Goal: Task Accomplishment & Management: Manage account settings

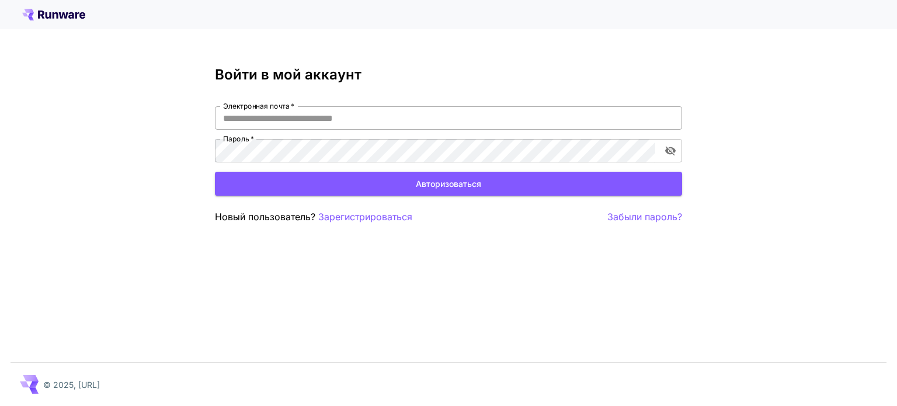
click at [562, 116] on input "Электронная почта   *" at bounding box center [448, 117] width 467 height 23
paste input "**********"
type input "**********"
click at [387, 218] on font "Зарегистрироваться" at bounding box center [365, 217] width 94 height 12
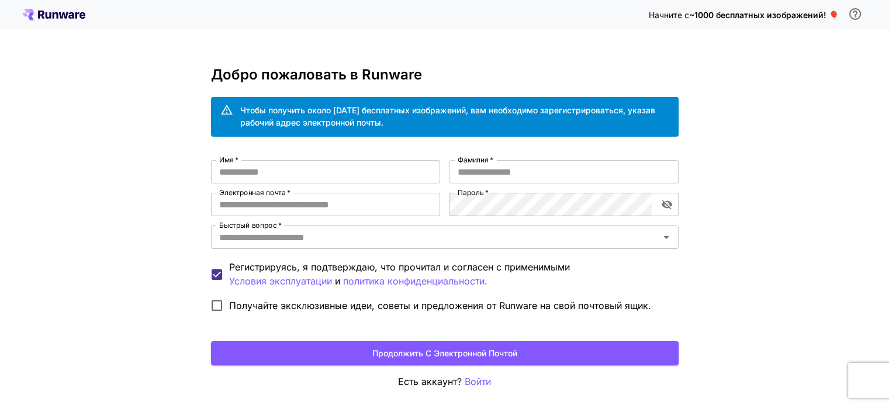
type input "**********"
click at [304, 174] on input "Имя   *" at bounding box center [325, 171] width 229 height 23
type input "*****"
click at [466, 172] on input "Фамилия   *" at bounding box center [563, 171] width 229 height 23
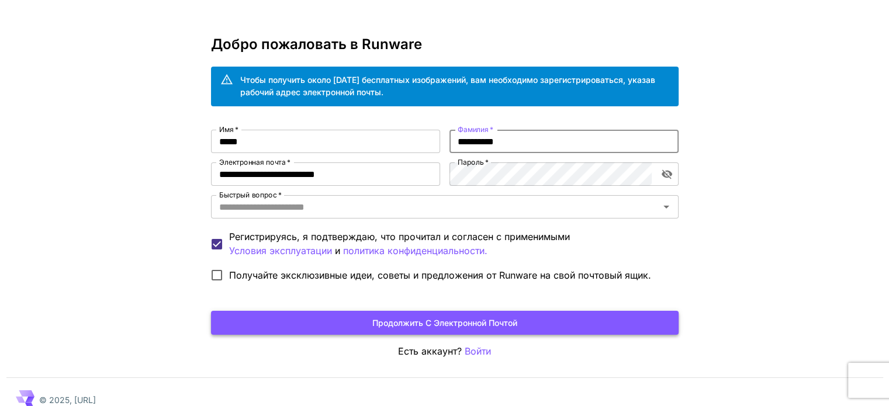
scroll to position [45, 0]
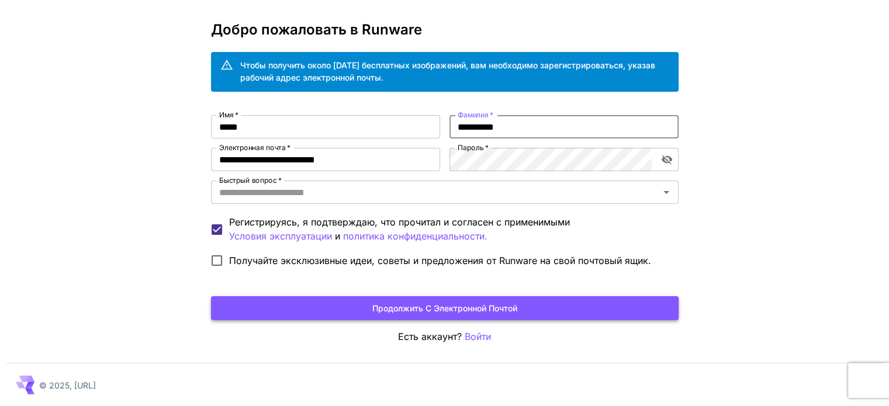
type input "**********"
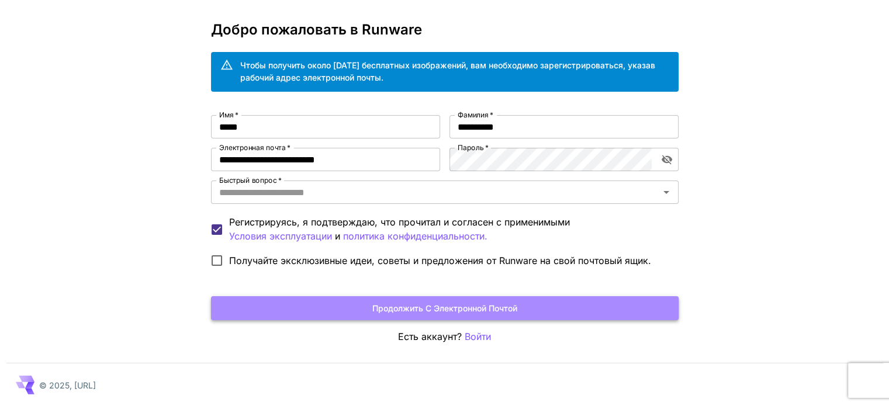
click at [451, 311] on font "Продолжить с электронной почтой" at bounding box center [444, 308] width 145 height 10
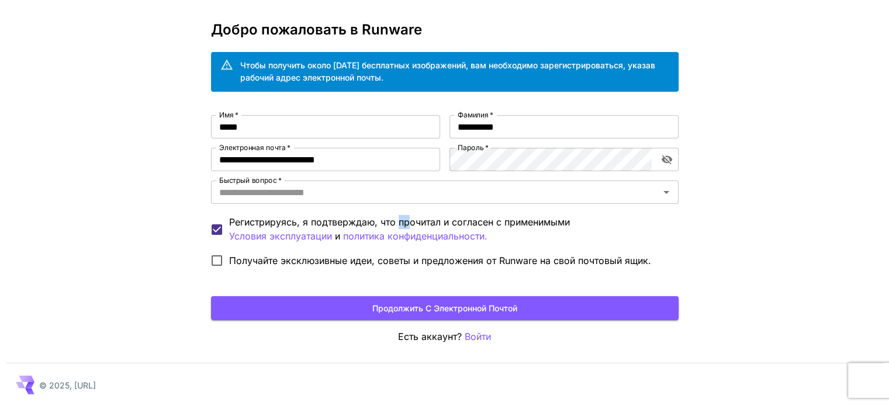
drag, startPoint x: 399, startPoint y: 217, endPoint x: 410, endPoint y: 219, distance: 11.3
click at [410, 219] on font "Регистрируясь, я подтверждаю, что прочитал и согласен с применимыми" at bounding box center [399, 222] width 341 height 12
click at [665, 193] on icon "Открыть" at bounding box center [666, 192] width 6 height 3
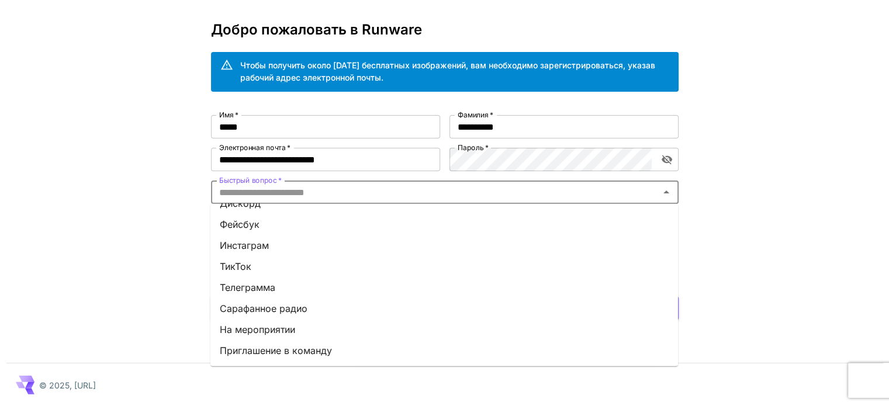
scroll to position [162, 0]
click at [245, 327] on font "Приглашение в команду" at bounding box center [276, 331] width 112 height 12
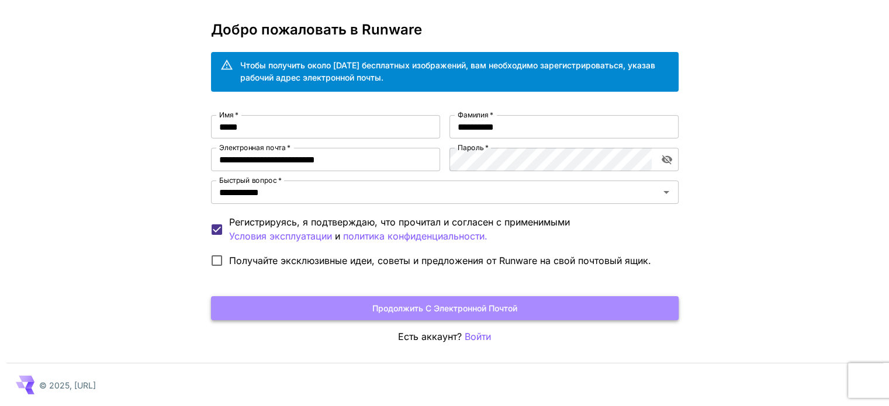
click at [469, 308] on font "Продолжить с электронной почтой" at bounding box center [444, 308] width 145 height 10
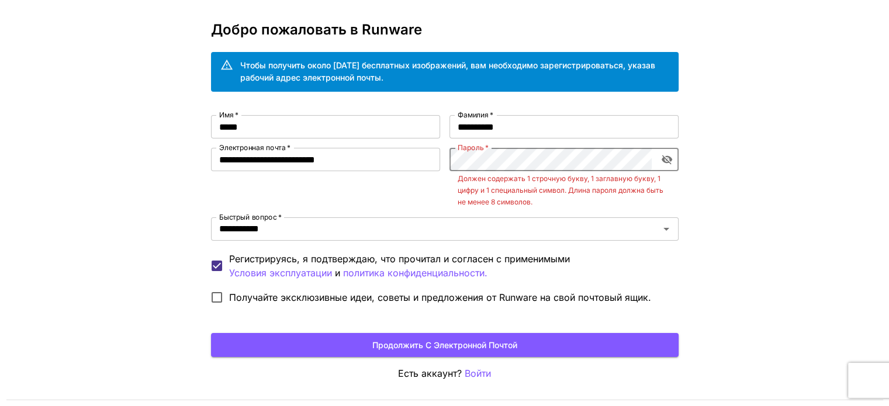
scroll to position [44, 0]
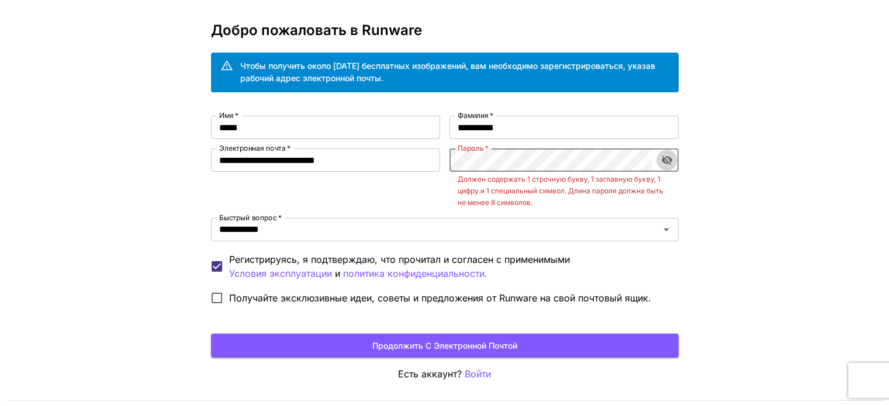
click at [668, 158] on icon "включить видимость пароля" at bounding box center [667, 160] width 12 height 12
drag, startPoint x: 361, startPoint y: 162, endPoint x: 222, endPoint y: 149, distance: 139.7
click at [222, 149] on div "**********" at bounding box center [325, 159] width 229 height 23
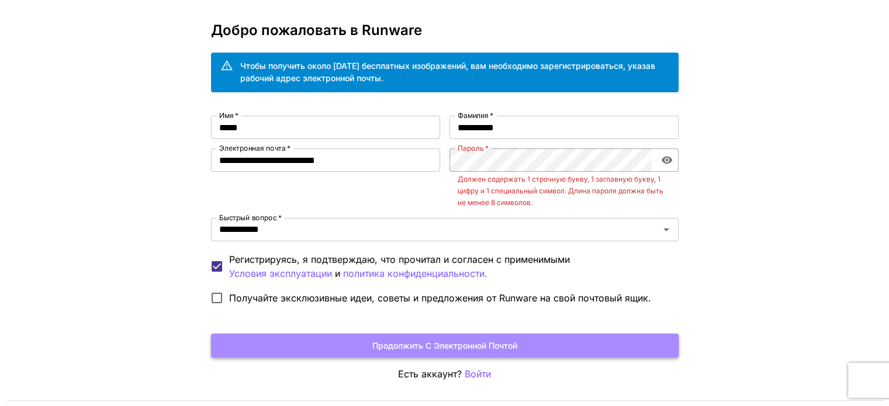
click at [443, 346] on font "Продолжить с электронной почтой" at bounding box center [444, 346] width 145 height 10
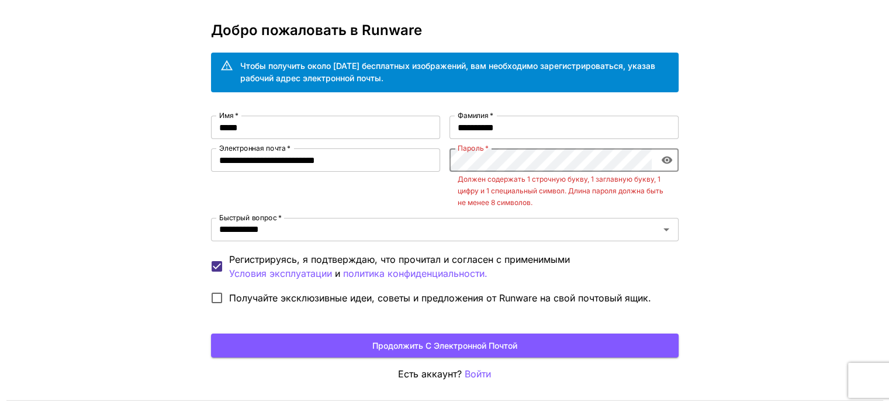
click at [784, 172] on div "**********" at bounding box center [444, 200] width 889 height 488
click at [667, 159] on icon "включить видимость пароля" at bounding box center [666, 161] width 11 height 8
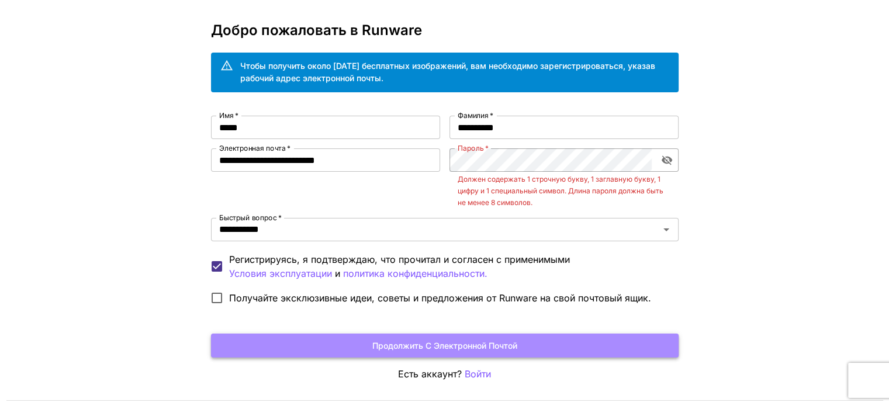
click at [504, 345] on font "Продолжить с электронной почтой" at bounding box center [444, 346] width 145 height 10
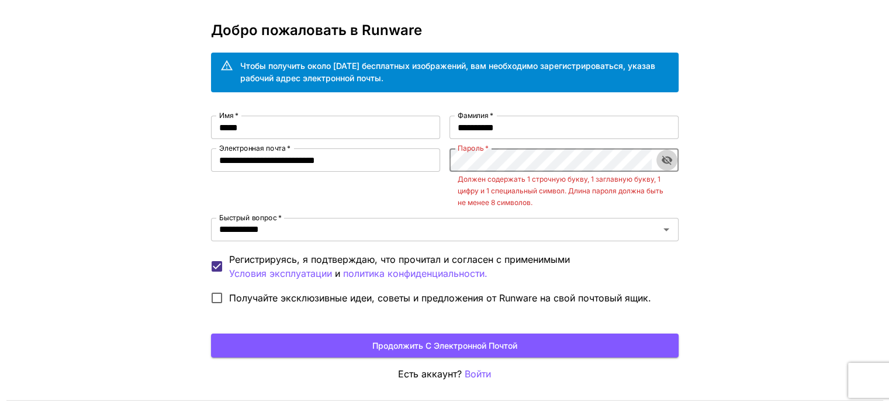
click at [669, 160] on icon "включить видимость пароля" at bounding box center [666, 160] width 11 height 9
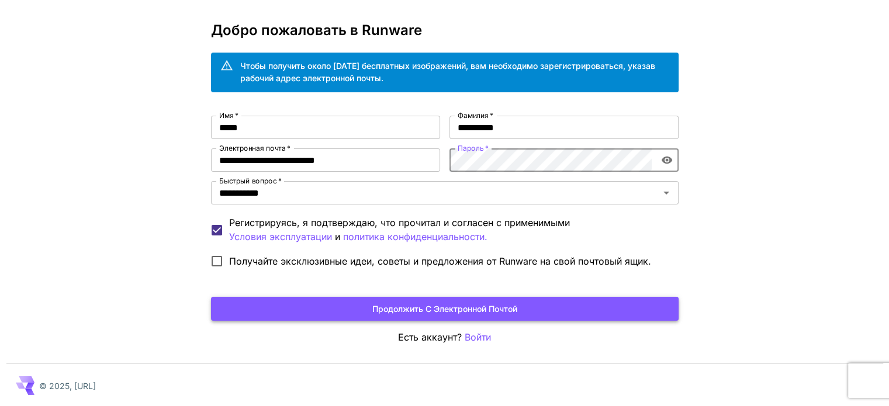
click at [542, 308] on button "Продолжить с электронной почтой" at bounding box center [444, 309] width 467 height 24
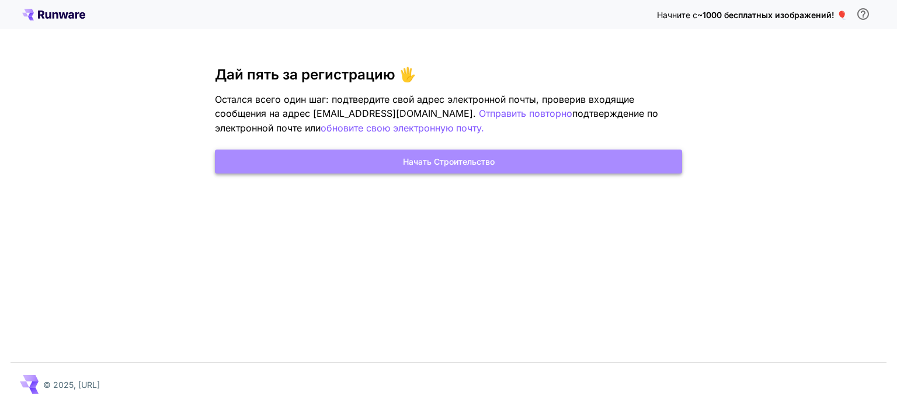
click at [467, 158] on font "Начать строительство" at bounding box center [449, 162] width 92 height 10
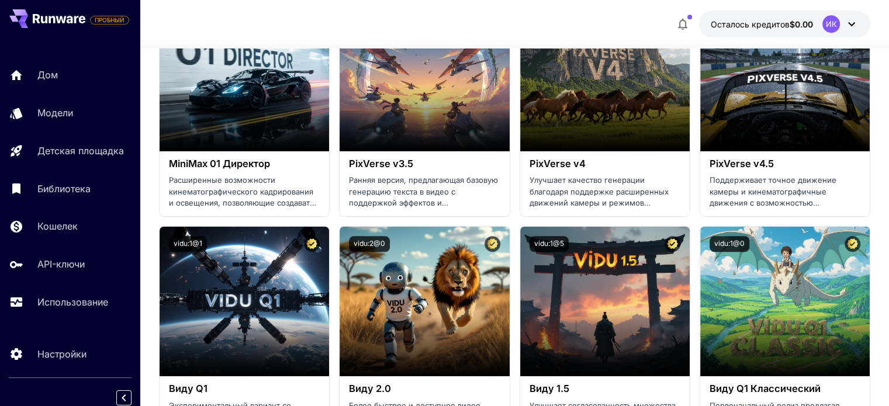
scroll to position [1169, 0]
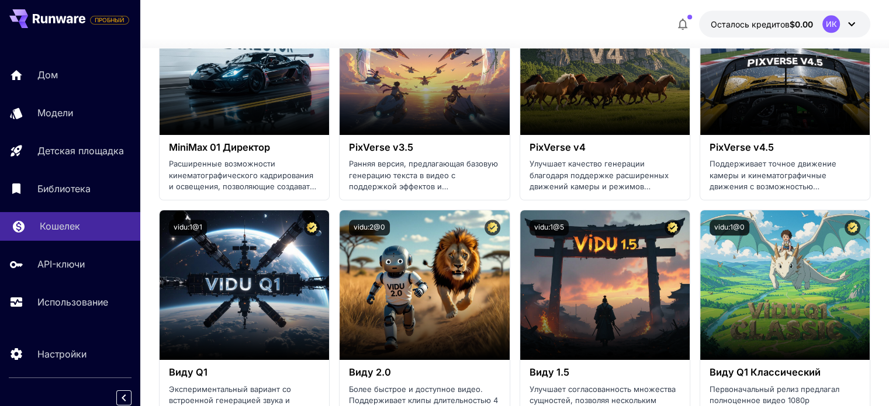
click at [64, 226] on font "Кошелек" at bounding box center [60, 226] width 40 height 12
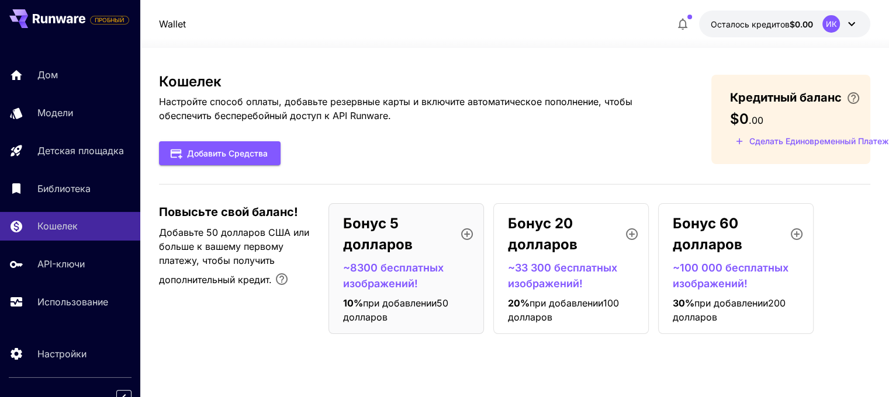
click at [414, 268] on font "~8300 бесплатных изображений!" at bounding box center [393, 276] width 100 height 28
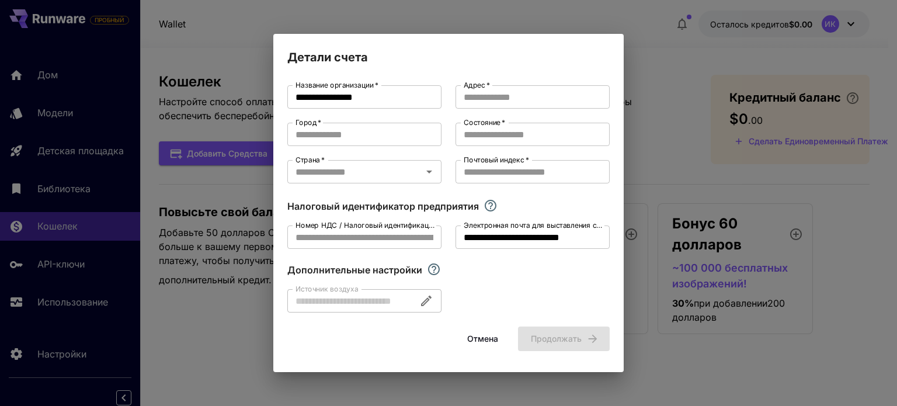
click at [674, 63] on div "**********" at bounding box center [448, 203] width 897 height 406
click at [220, 353] on div "**********" at bounding box center [448, 203] width 897 height 406
click at [474, 333] on font "Отмена" at bounding box center [482, 338] width 31 height 15
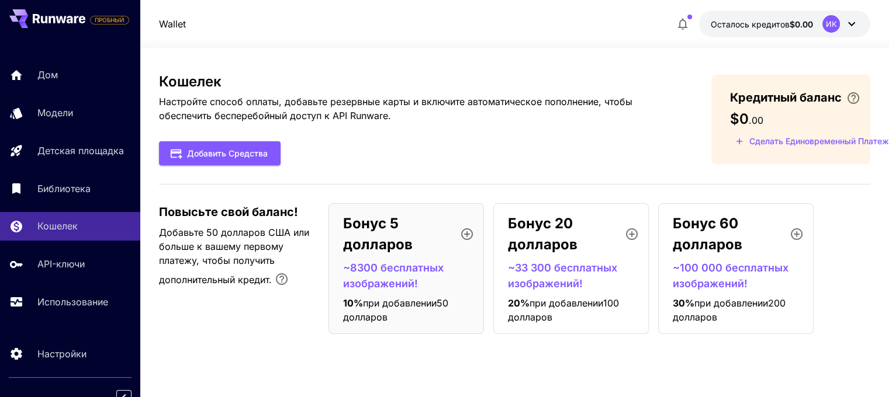
click at [831, 18] on div "ИК" at bounding box center [831, 24] width 18 height 18
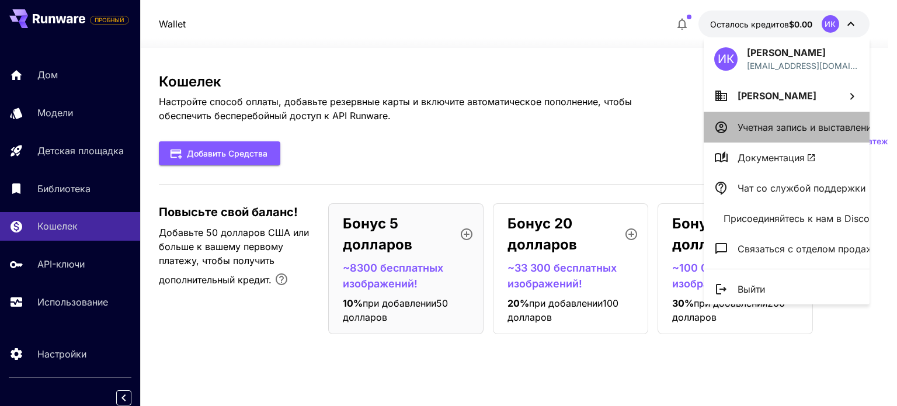
click at [809, 125] on font "Учетная запись и выставление счетов" at bounding box center [824, 128] width 173 height 12
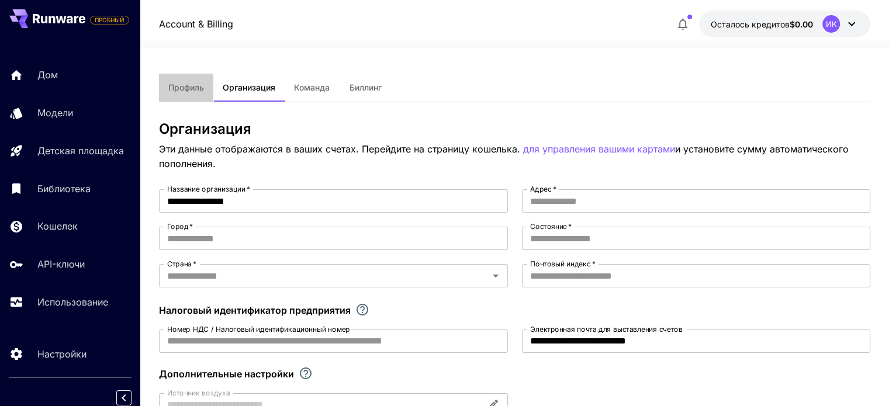
click at [195, 82] on font "Профиль" at bounding box center [186, 87] width 36 height 10
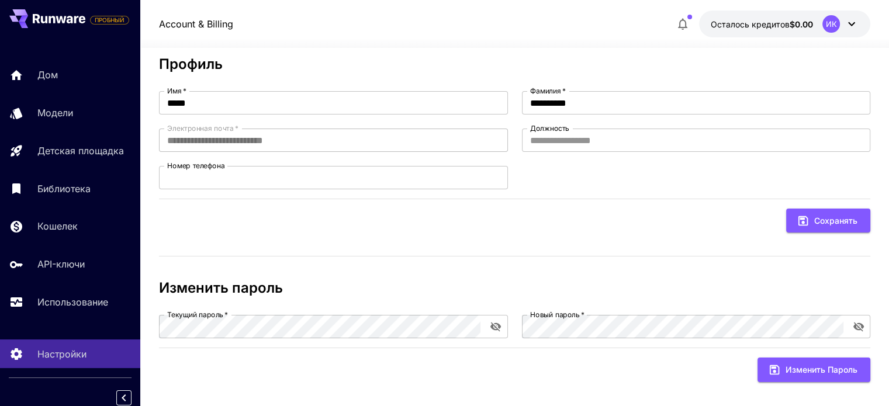
scroll to position [75, 0]
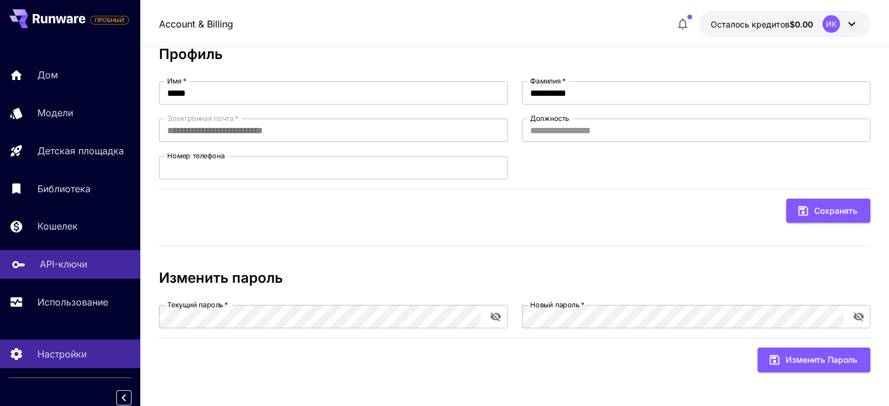
click at [93, 266] on div "API-ключи" at bounding box center [85, 264] width 91 height 14
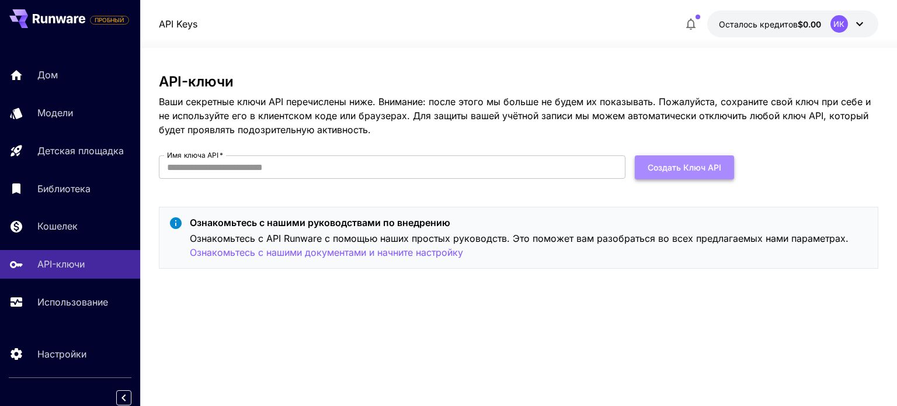
click at [685, 168] on font "Создать ключ API" at bounding box center [685, 167] width 74 height 10
click at [673, 166] on font "Создать ключ API" at bounding box center [685, 167] width 74 height 10
click at [442, 254] on font "Ознакомьтесь с нашими документами и начните настройку" at bounding box center [326, 253] width 273 height 12
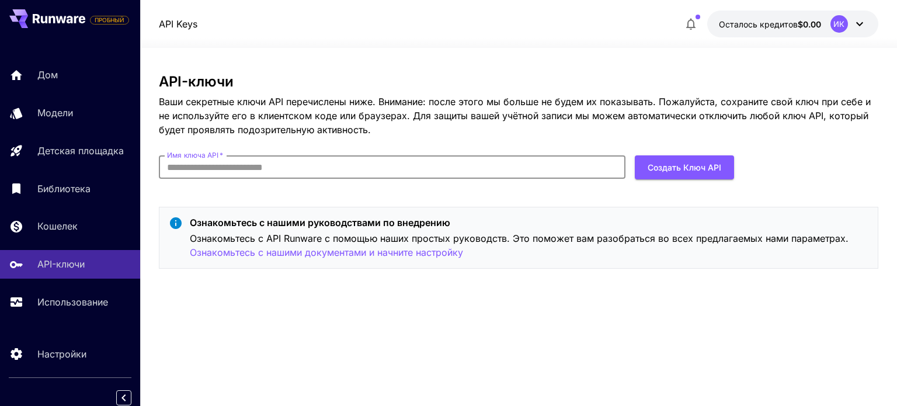
paste input "**********"
type input "**********"
click at [692, 166] on font "Создать ключ API" at bounding box center [685, 167] width 74 height 10
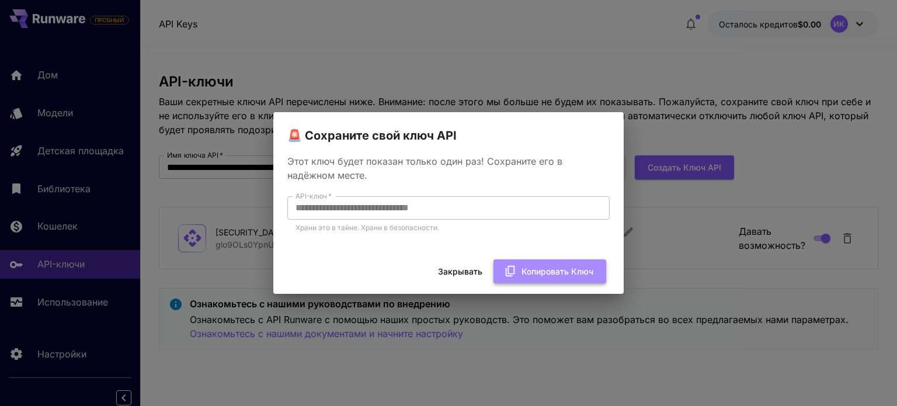
click at [512, 266] on icon "button" at bounding box center [510, 271] width 9 height 11
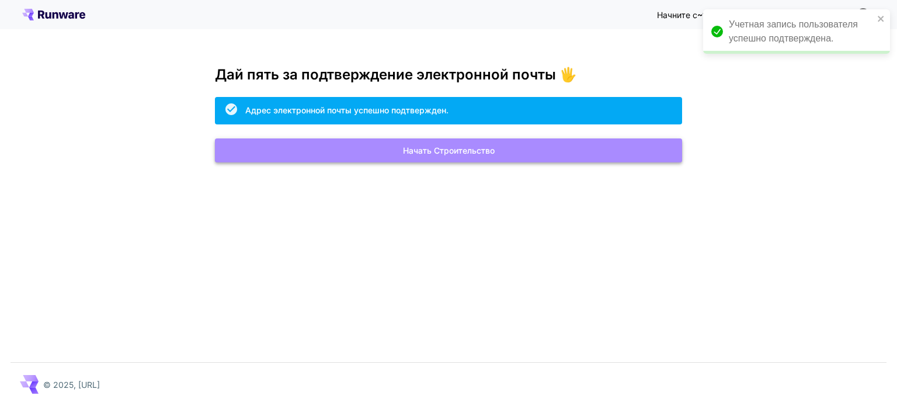
click at [446, 152] on font "Начать строительство" at bounding box center [449, 150] width 92 height 10
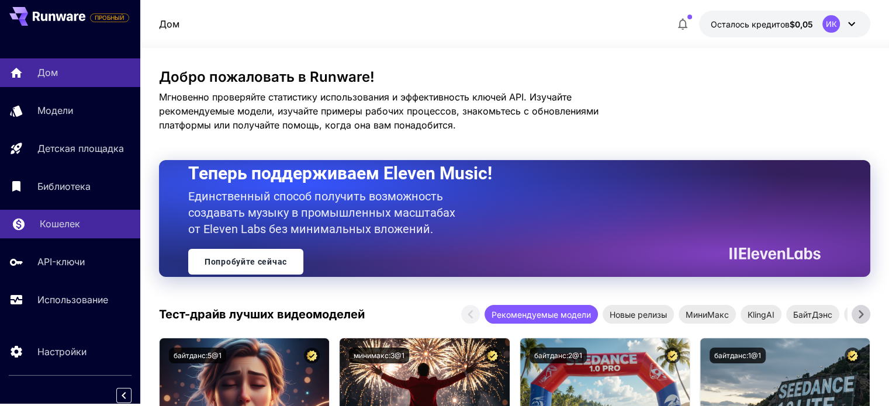
scroll to position [5, 0]
click at [70, 224] on font "Кошелек" at bounding box center [60, 224] width 40 height 12
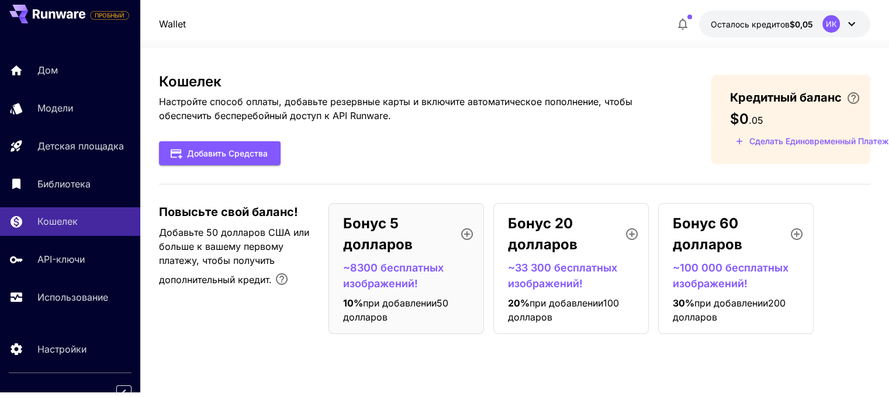
click at [372, 235] on p "Бонус 5 долларов" at bounding box center [397, 234] width 108 height 42
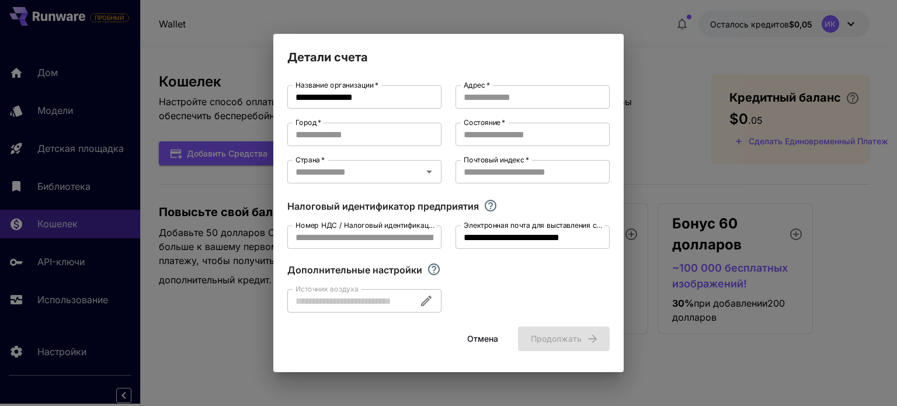
click at [487, 339] on font "Отмена" at bounding box center [482, 339] width 31 height 10
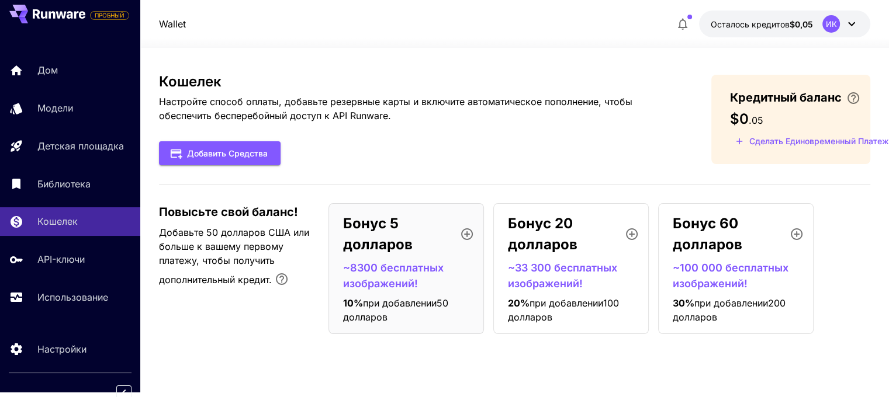
scroll to position [9, 0]
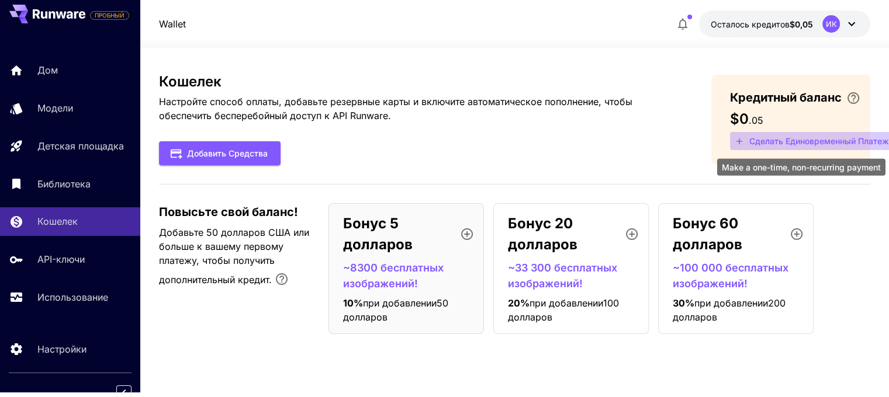
click at [750, 136] on font "Сделать единовременный платеж" at bounding box center [819, 141] width 140 height 10
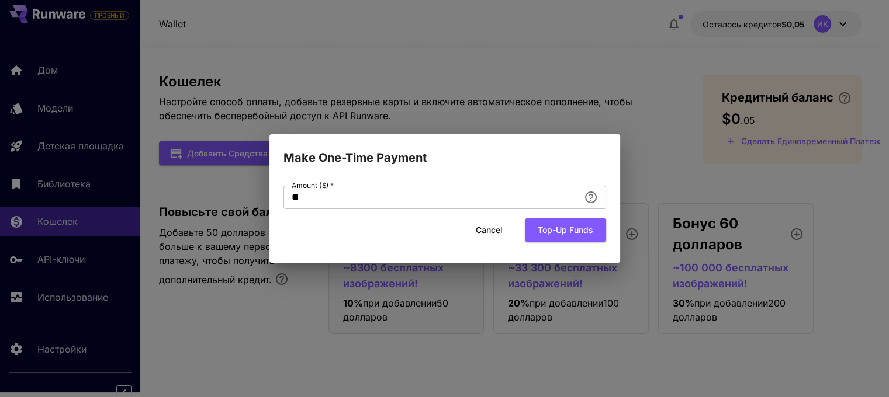
scroll to position [0, 0]
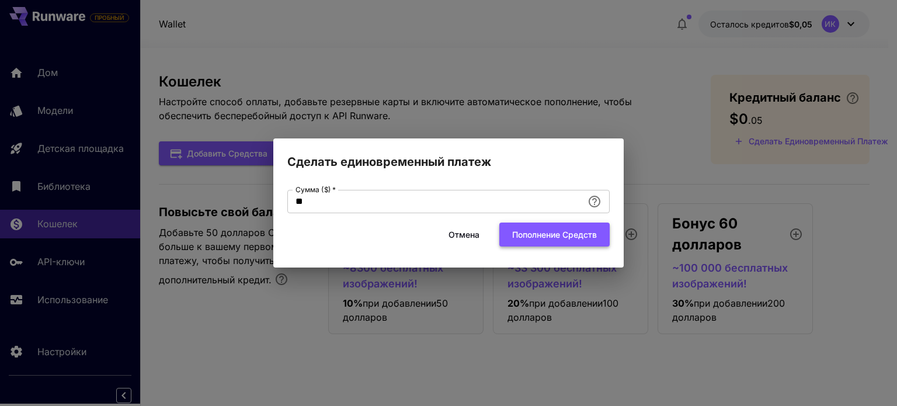
click at [535, 235] on font "Пополнение средств" at bounding box center [554, 235] width 85 height 10
click at [558, 237] on font "Пополнение средств" at bounding box center [554, 235] width 85 height 10
drag, startPoint x: 561, startPoint y: 144, endPoint x: 560, endPoint y: 156, distance: 11.7
click at [560, 156] on h2 "Сделать единовременный платеж" at bounding box center [448, 154] width 351 height 33
click at [469, 234] on font "Отмена" at bounding box center [464, 235] width 31 height 10
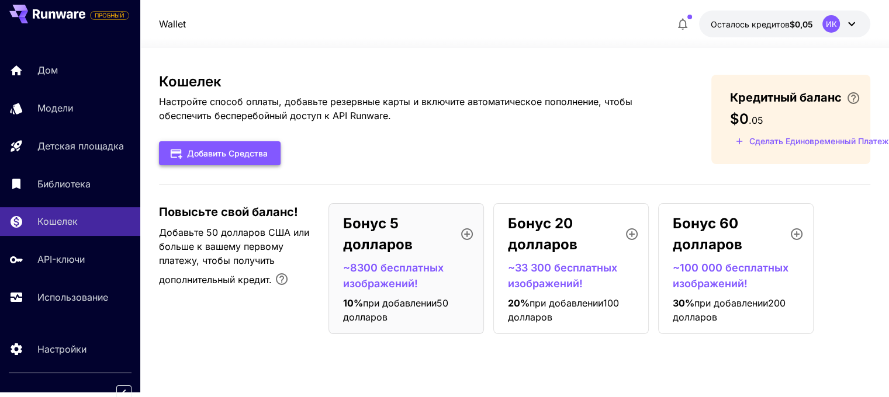
click at [213, 154] on font "Добавить средства" at bounding box center [227, 153] width 81 height 10
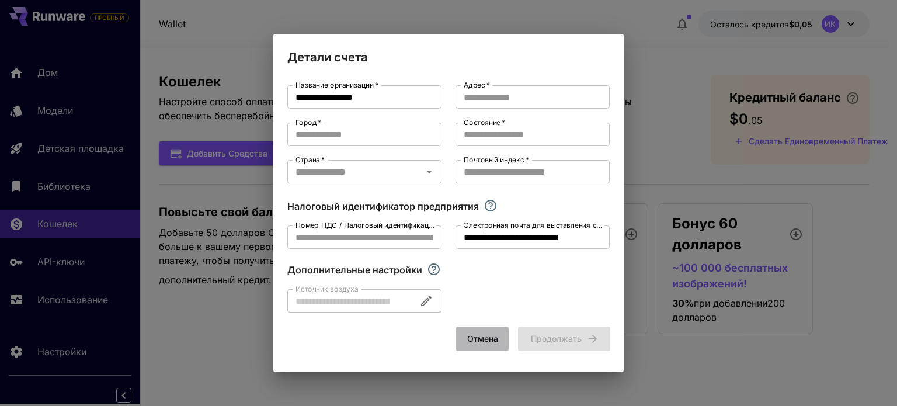
click at [488, 337] on font "Отмена" at bounding box center [482, 339] width 31 height 10
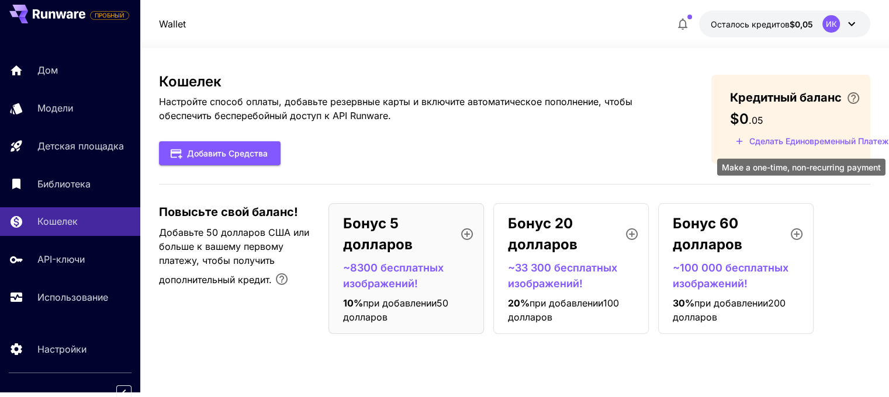
click at [758, 144] on font "Сделать единовременный платеж" at bounding box center [819, 141] width 140 height 10
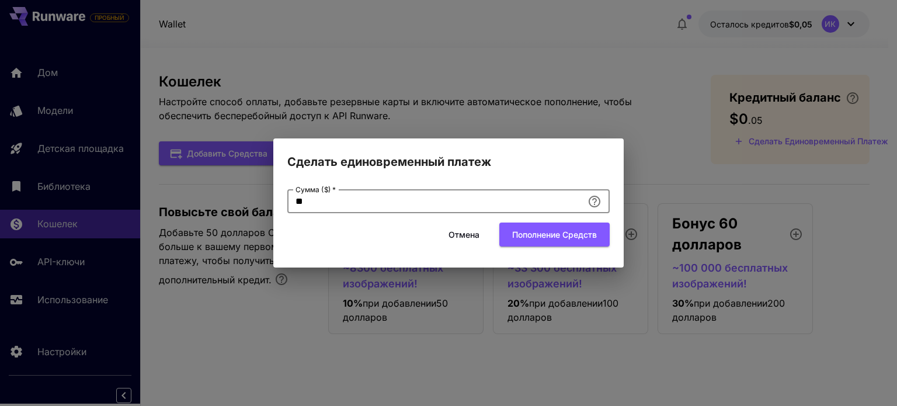
drag, startPoint x: 314, startPoint y: 201, endPoint x: 285, endPoint y: 201, distance: 29.8
click at [285, 201] on div "Сумма ($)   * ** Сумма ($)   * Отмена Пополнение средств" at bounding box center [448, 219] width 351 height 96
type input "*"
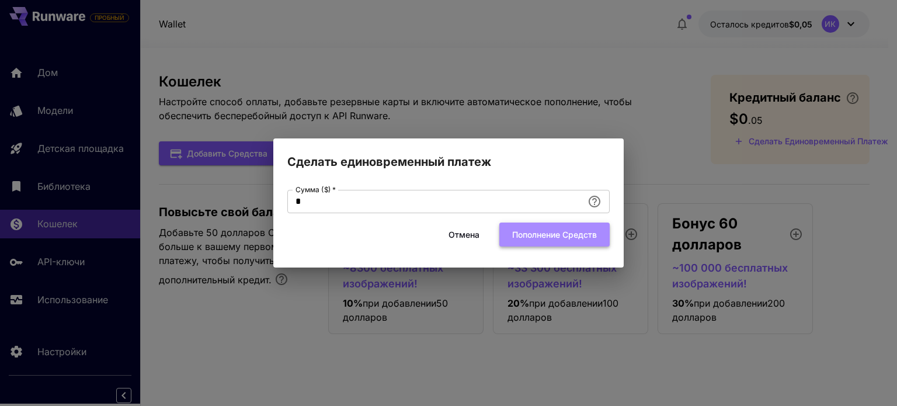
click at [547, 237] on font "Пополнение средств" at bounding box center [554, 235] width 85 height 10
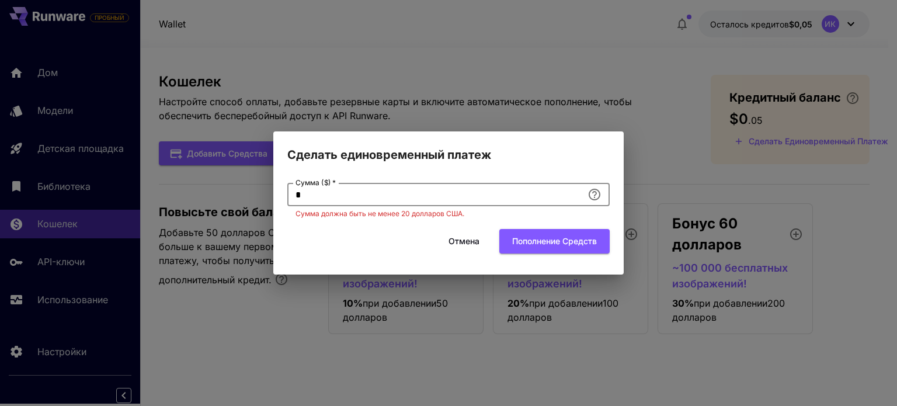
drag, startPoint x: 301, startPoint y: 195, endPoint x: 290, endPoint y: 195, distance: 11.1
click at [290, 195] on input "*" at bounding box center [435, 194] width 296 height 23
click at [470, 241] on font "Отмена" at bounding box center [464, 241] width 31 height 10
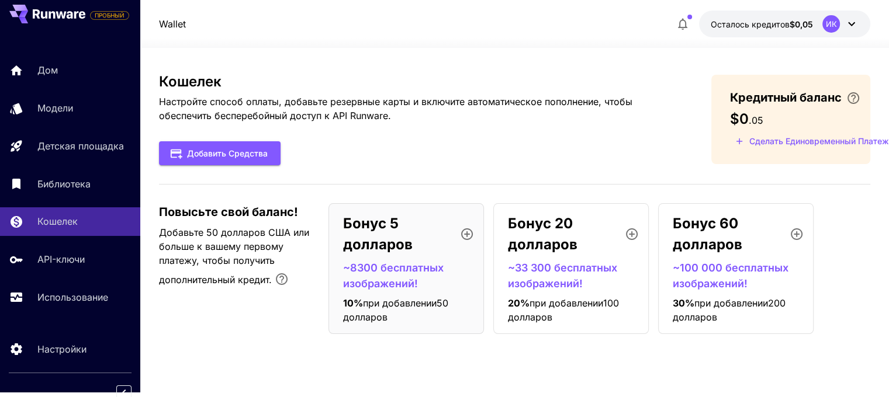
scroll to position [9, 0]
click at [204, 148] on font "Добавить средства" at bounding box center [227, 153] width 81 height 10
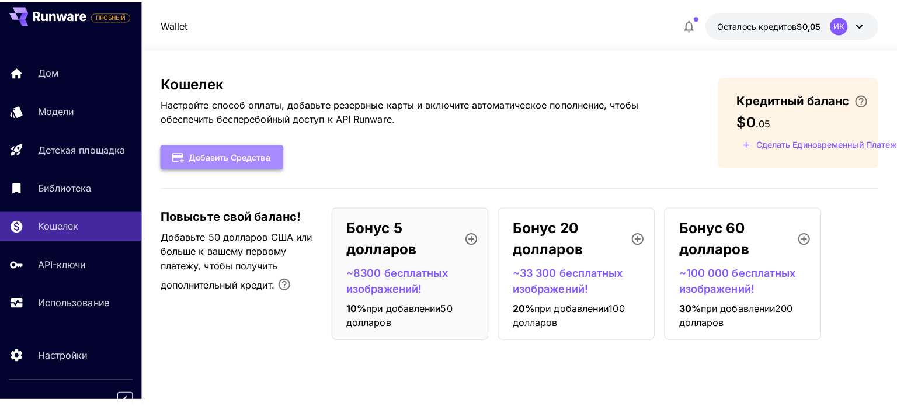
scroll to position [0, 0]
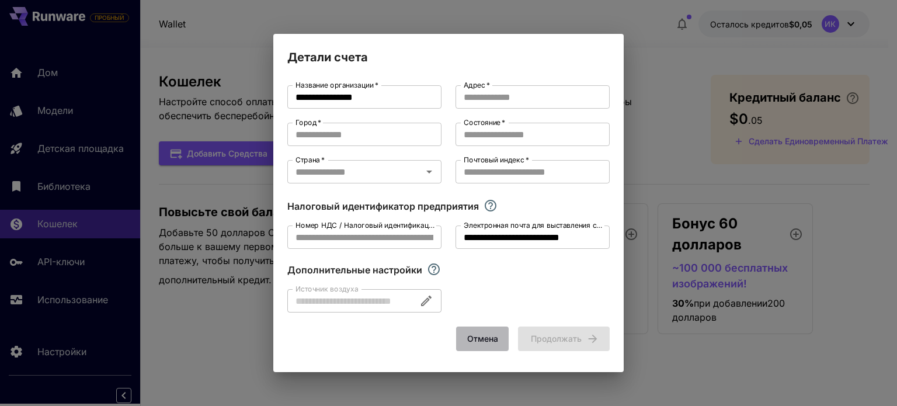
click at [478, 339] on font "Отмена" at bounding box center [482, 339] width 31 height 10
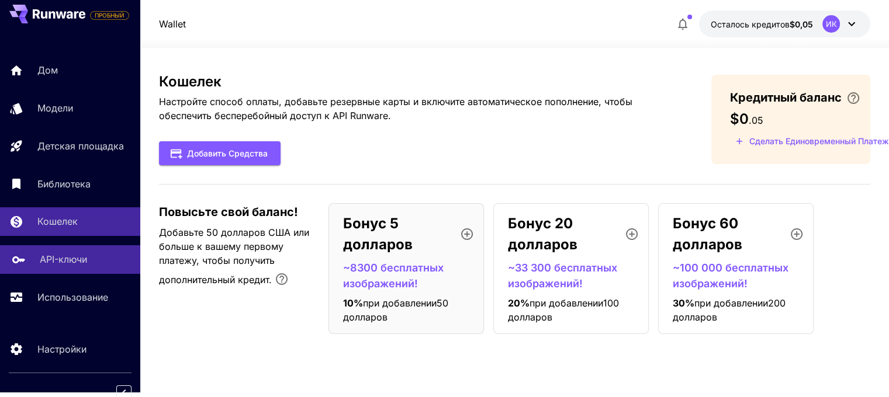
click at [73, 261] on font "API-ключи" at bounding box center [63, 260] width 47 height 12
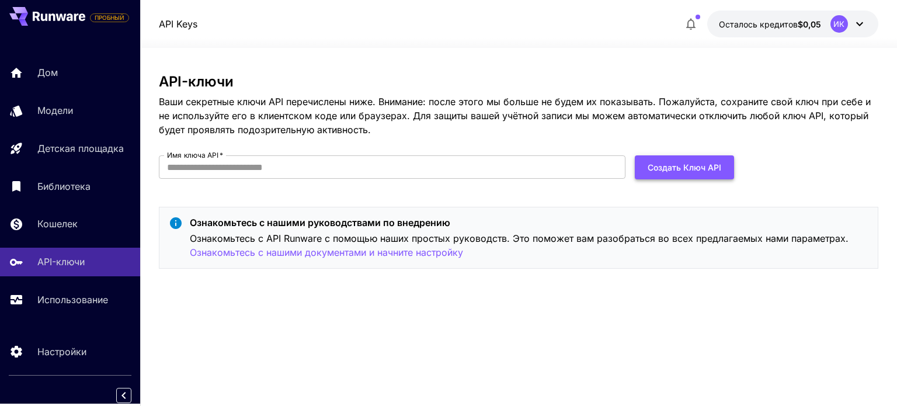
click at [678, 166] on font "Создать ключ API" at bounding box center [685, 167] width 74 height 10
click at [379, 168] on input "Имя ключа API   *" at bounding box center [392, 166] width 467 height 23
click at [259, 161] on input "Имя ключа API   *" at bounding box center [392, 166] width 467 height 23
